Goal: Use online tool/utility: Utilize a website feature to perform a specific function

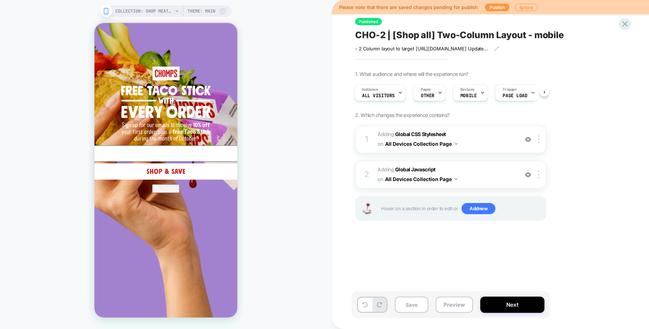
scroll to position [192, 0]
click at [387, 29] on circle "Close dialog" at bounding box center [394, 33] width 14 height 14
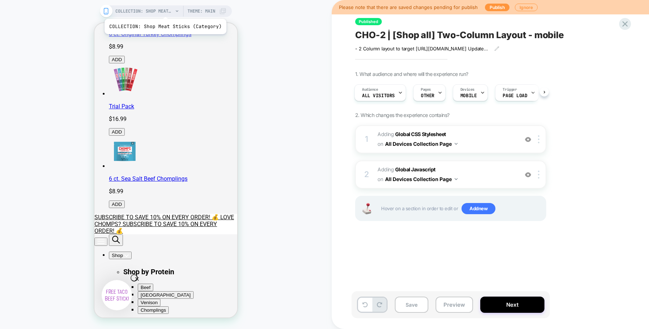
scroll to position [0, 0]
click at [164, 10] on span "COLLECTION: Shop Meat Sticks (Category)" at bounding box center [144, 11] width 58 height 12
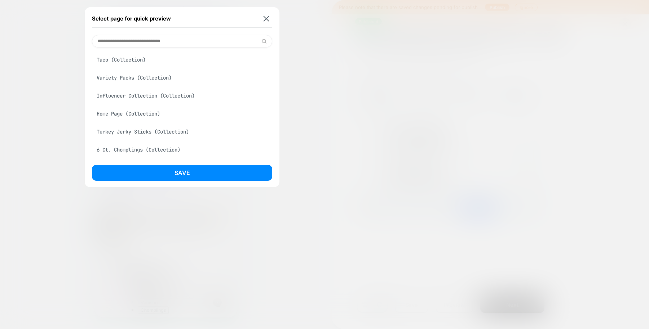
scroll to position [38, 0]
click at [158, 110] on div "Home Page (Collection)" at bounding box center [182, 114] width 180 height 14
click at [177, 34] on div "Select page for quick preview Venison Jerky Sticks (Collection) Taco (Collectio…" at bounding box center [182, 97] width 195 height 180
click at [178, 40] on input at bounding box center [182, 41] width 180 height 13
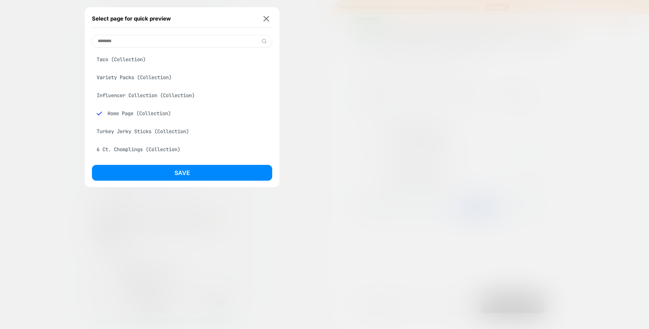
scroll to position [0, 0]
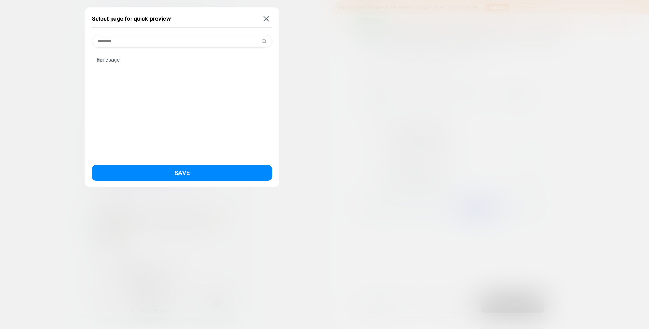
type input "********"
click at [157, 61] on div "Homepage" at bounding box center [182, 60] width 180 height 14
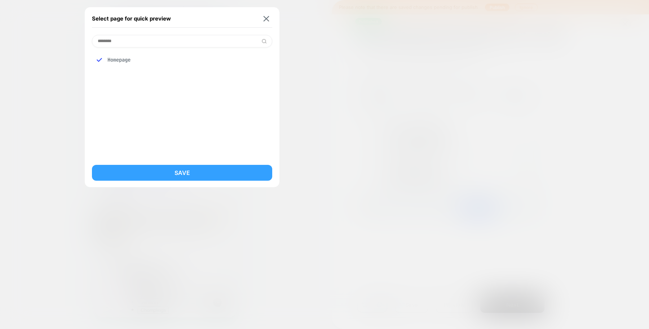
click at [156, 175] on button "Save" at bounding box center [182, 173] width 180 height 16
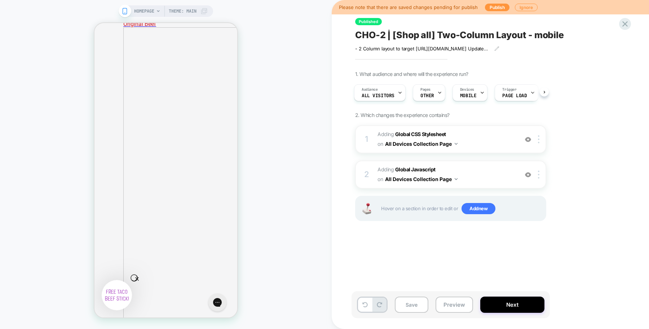
scroll to position [965, 0]
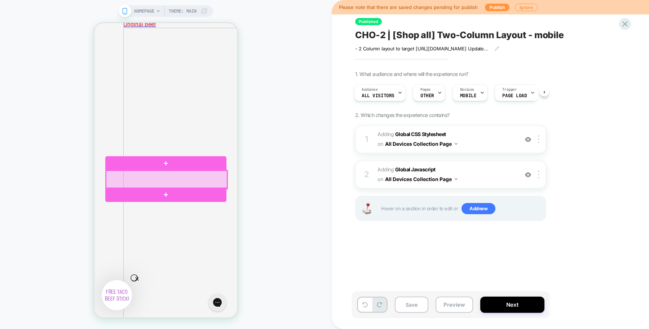
click at [191, 182] on div at bounding box center [166, 180] width 121 height 18
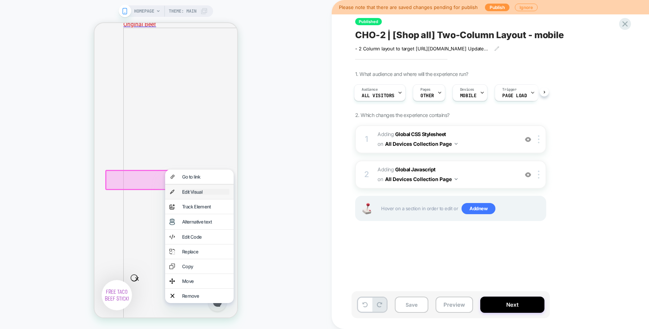
click at [201, 195] on div "Edit Visual" at bounding box center [205, 192] width 47 height 6
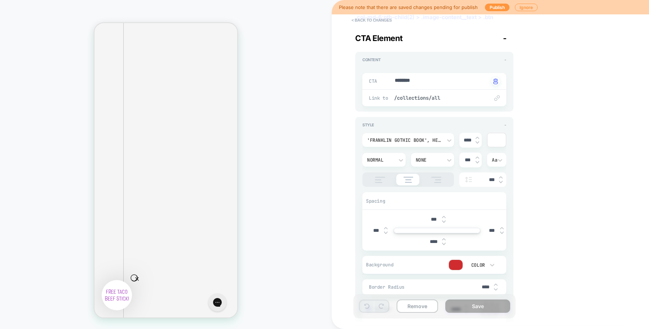
scroll to position [1055, 0]
click at [371, 17] on button "< Back to changes" at bounding box center [372, 20] width 48 height 12
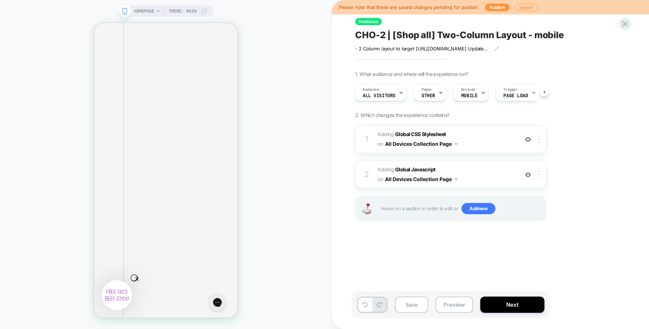
scroll to position [0, 0]
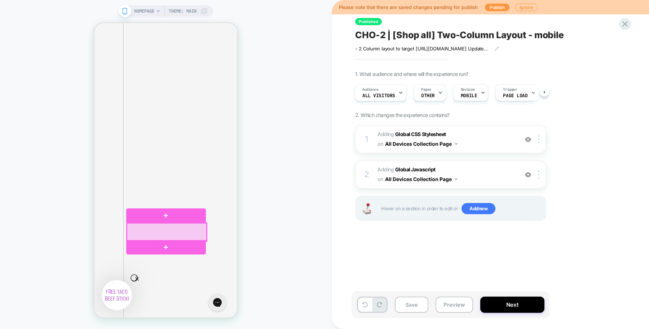
click at [183, 230] on div at bounding box center [167, 232] width 80 height 18
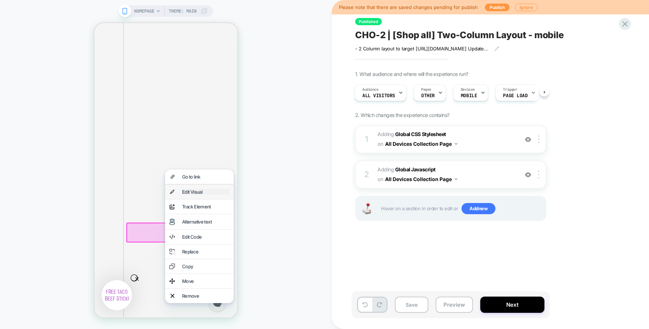
click at [215, 195] on div "Edit Visual" at bounding box center [205, 192] width 47 height 6
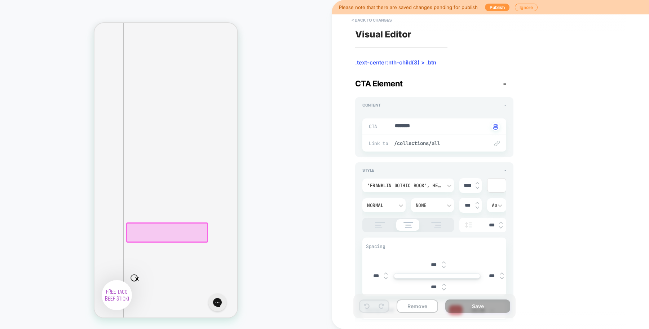
type textarea "*"
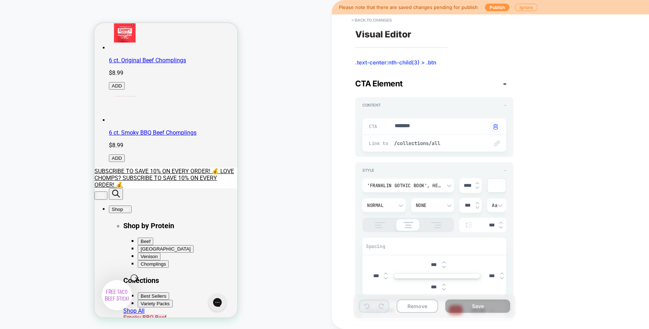
scroll to position [0, 0]
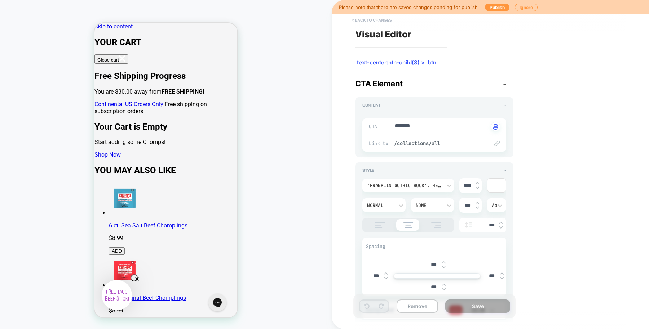
click at [377, 18] on button "< Back to changes" at bounding box center [372, 20] width 48 height 12
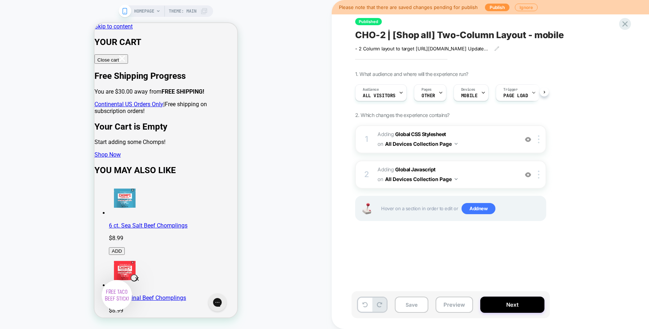
scroll to position [0, 0]
